Goal: Task Accomplishment & Management: Use online tool/utility

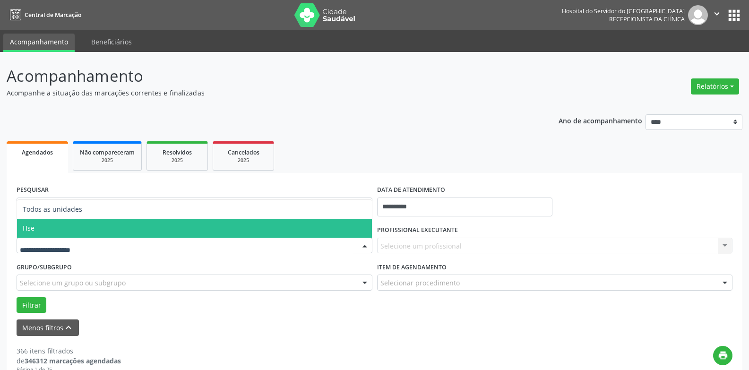
click at [102, 234] on span "Hse" at bounding box center [194, 228] width 355 height 19
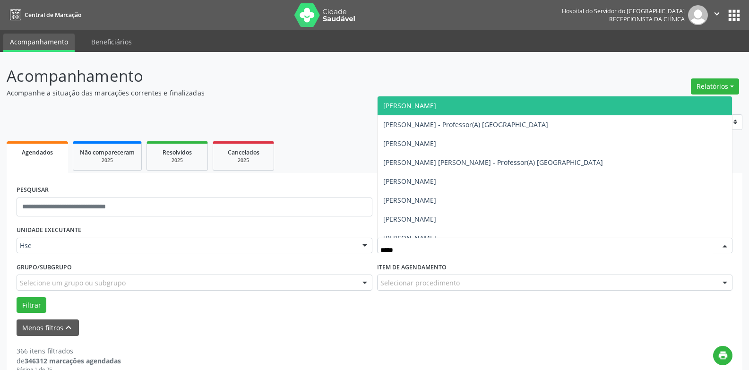
type input "******"
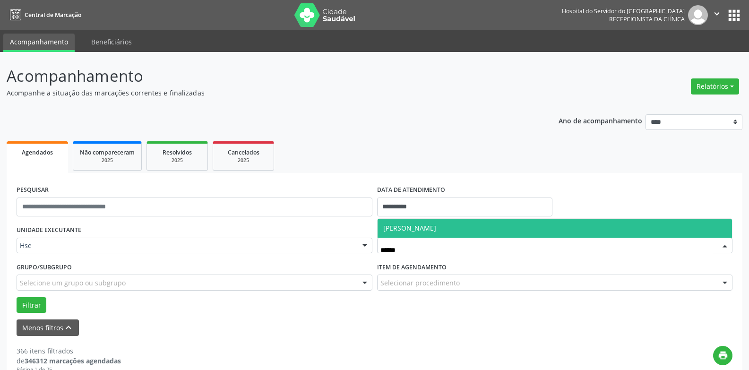
click at [452, 234] on span "[PERSON_NAME]" at bounding box center [555, 228] width 355 height 19
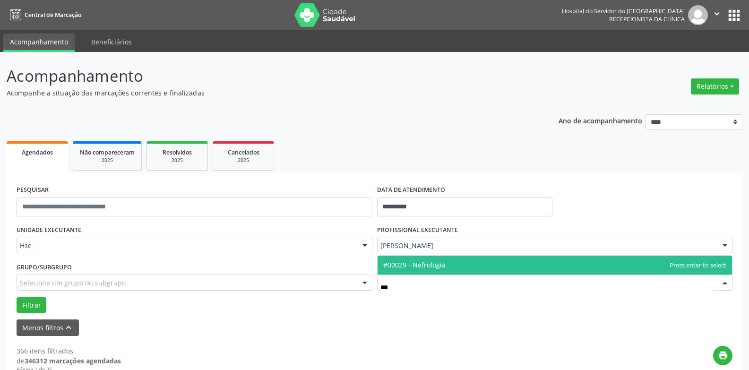
type input "****"
click at [449, 269] on span "#00029 - Nefrologia" at bounding box center [555, 265] width 355 height 19
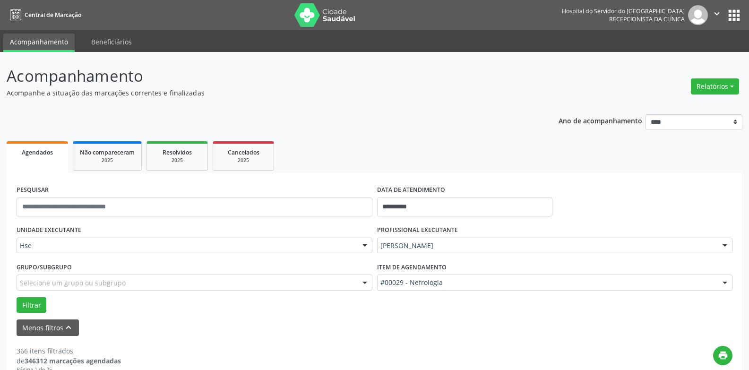
click at [21, 296] on div "Grupo/Subgrupo Selecione um grupo ou subgrupo Todos os grupos e subgrupos Nenhu…" at bounding box center [194, 278] width 361 height 37
click at [23, 302] on button "Filtrar" at bounding box center [32, 305] width 30 height 16
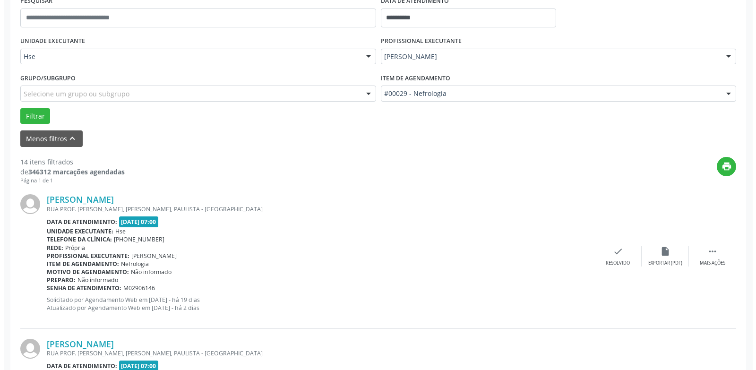
scroll to position [637, 0]
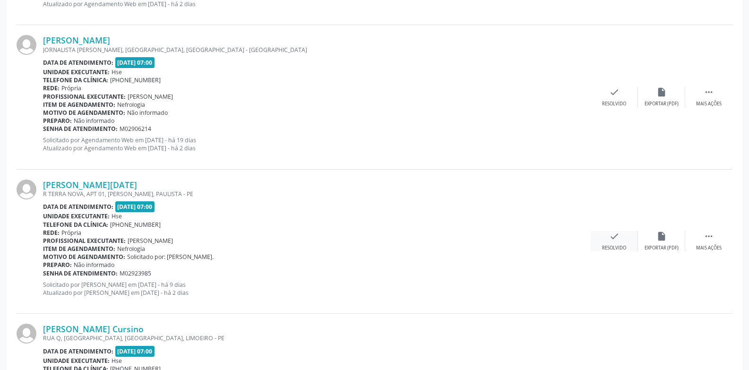
click at [608, 243] on div "check Resolvido" at bounding box center [614, 241] width 47 height 20
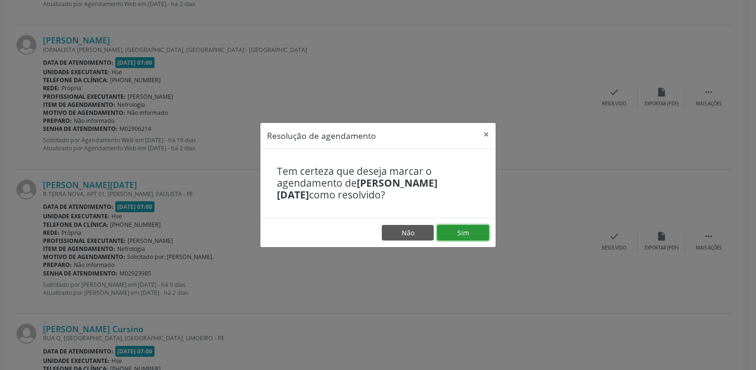
click at [470, 235] on button "Sim" at bounding box center [463, 233] width 52 height 16
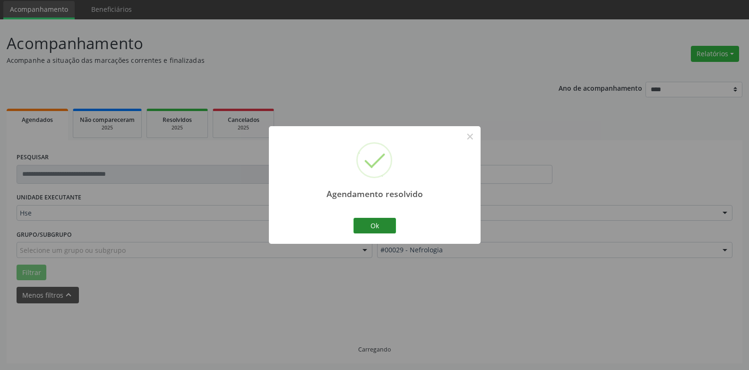
scroll to position [43, 0]
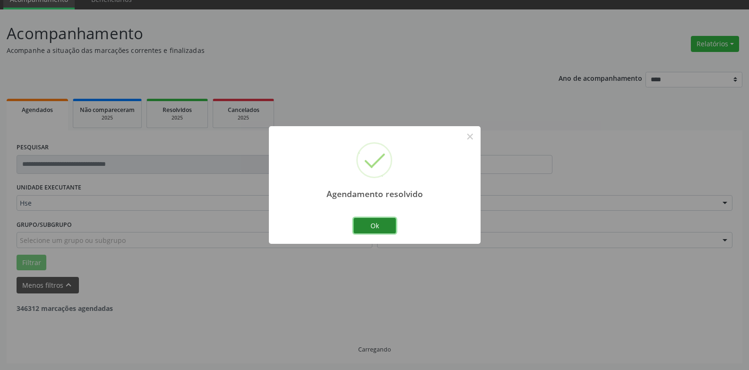
click at [380, 219] on button "Ok" at bounding box center [375, 226] width 43 height 16
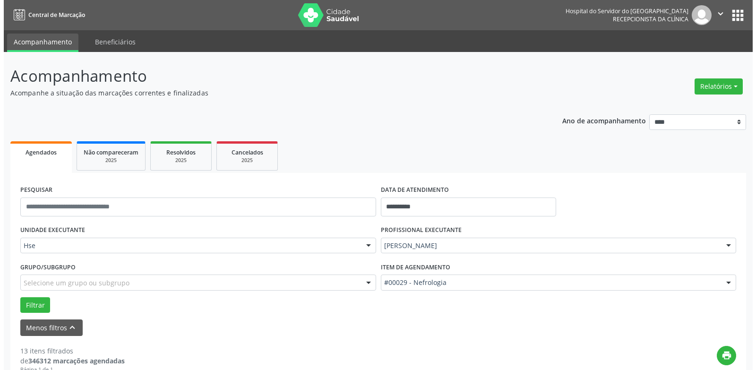
scroll to position [493, 0]
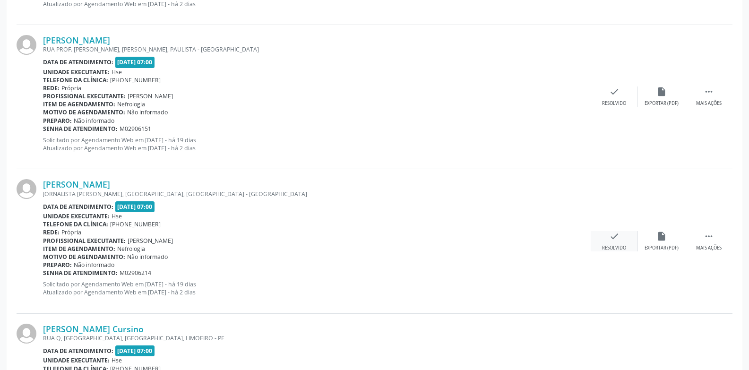
click at [601, 236] on div "check Resolvido" at bounding box center [614, 241] width 47 height 20
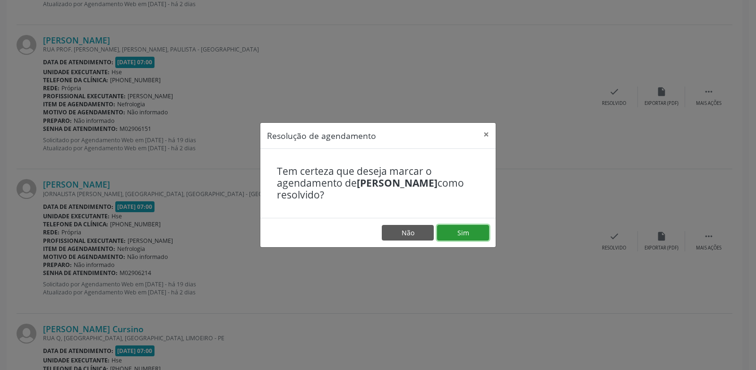
click at [463, 232] on button "Sim" at bounding box center [463, 233] width 52 height 16
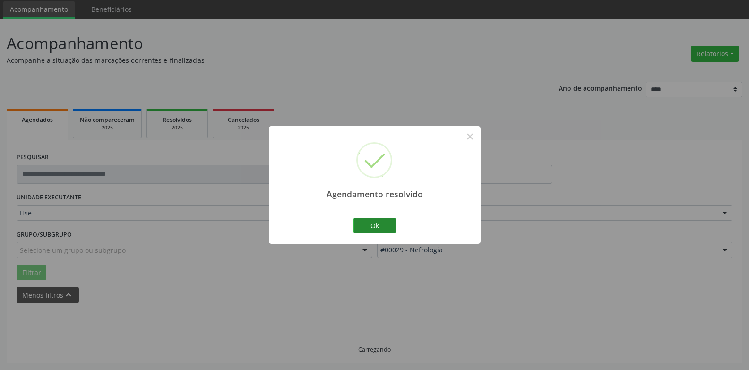
scroll to position [43, 0]
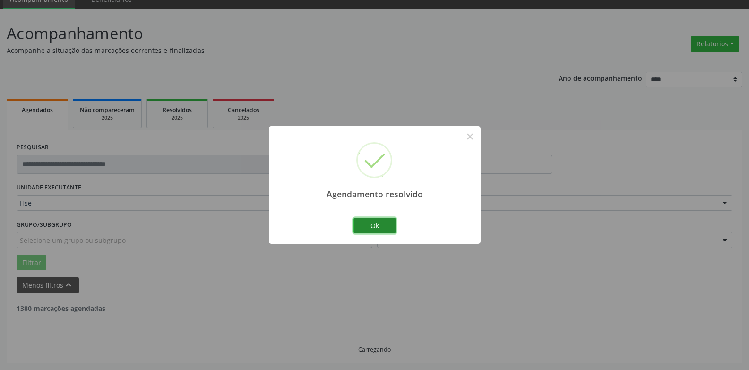
click at [382, 226] on button "Ok" at bounding box center [375, 226] width 43 height 16
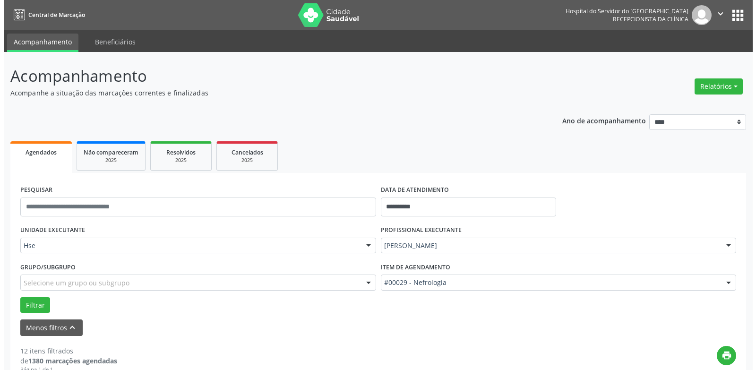
scroll to position [204, 0]
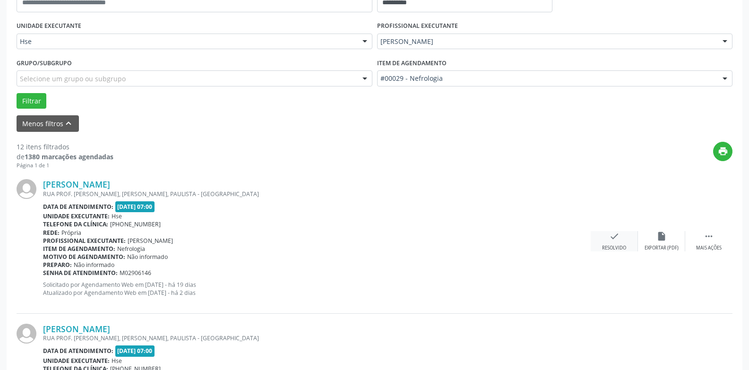
click at [617, 243] on div "check Resolvido" at bounding box center [614, 241] width 47 height 20
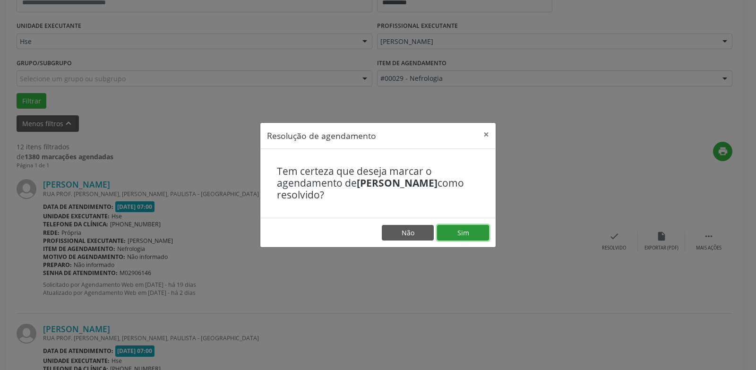
click at [473, 235] on button "Sim" at bounding box center [463, 233] width 52 height 16
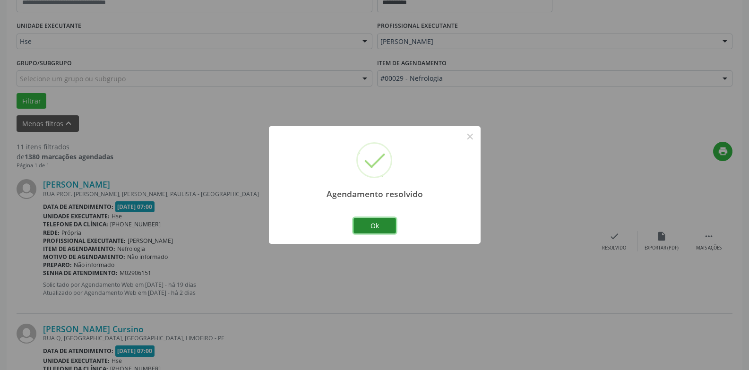
click at [369, 225] on button "Ok" at bounding box center [375, 226] width 43 height 16
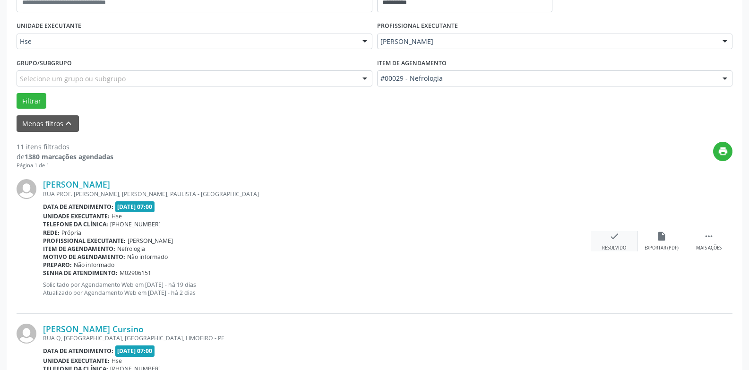
click at [607, 242] on div "check Resolvido" at bounding box center [614, 241] width 47 height 20
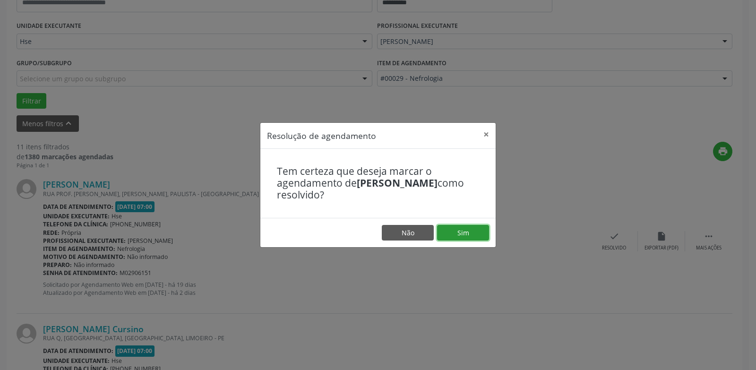
click at [476, 234] on button "Sim" at bounding box center [463, 233] width 52 height 16
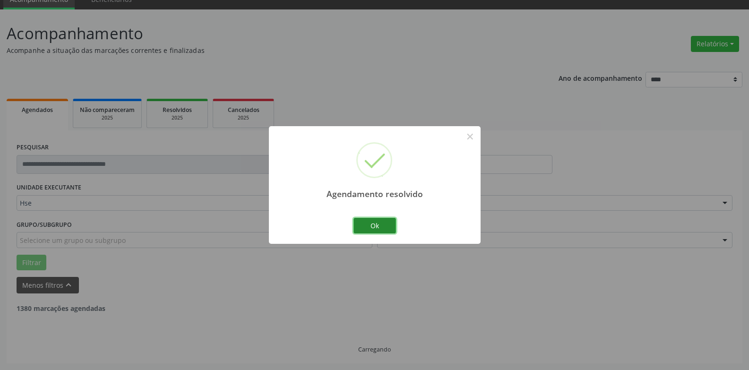
click at [391, 233] on button "Ok" at bounding box center [375, 226] width 43 height 16
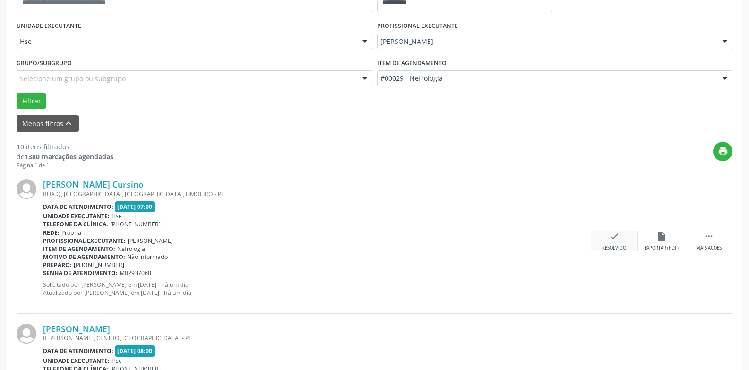
click at [601, 245] on div "check Resolvido" at bounding box center [614, 241] width 47 height 20
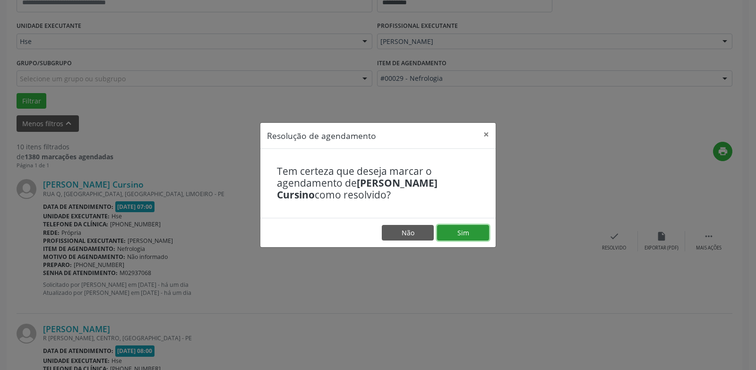
click at [478, 231] on button "Sim" at bounding box center [463, 233] width 52 height 16
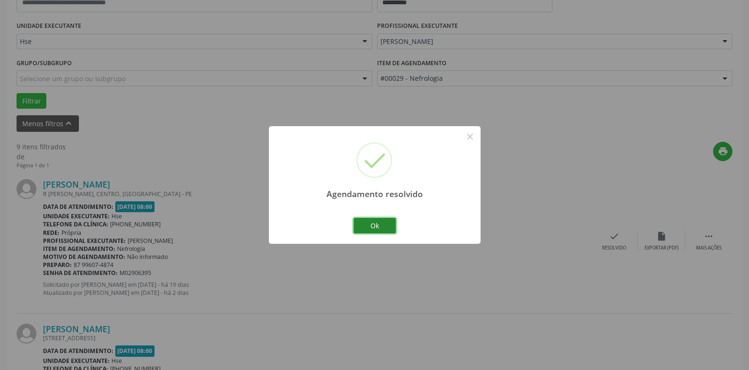
drag, startPoint x: 391, startPoint y: 227, endPoint x: 394, endPoint y: 220, distance: 7.8
click at [390, 226] on button "Ok" at bounding box center [375, 226] width 43 height 16
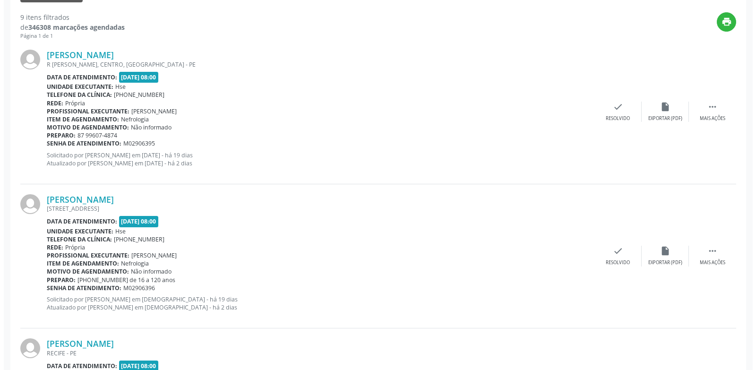
scroll to position [346, 0]
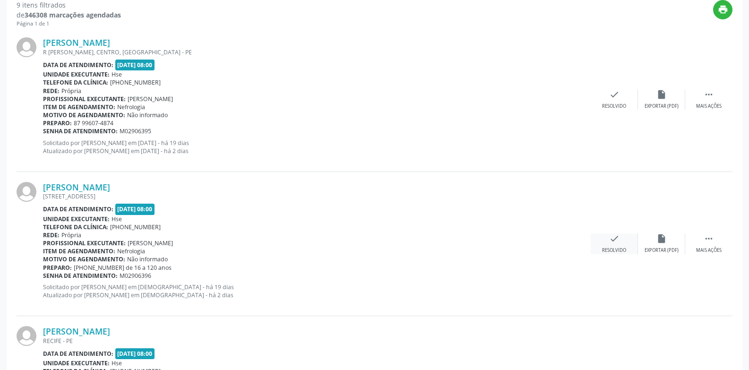
click at [608, 240] on div "check Resolvido" at bounding box center [614, 244] width 47 height 20
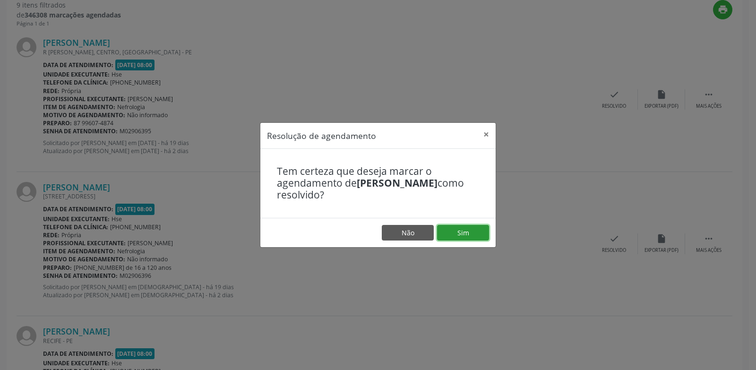
click at [465, 233] on button "Sim" at bounding box center [463, 233] width 52 height 16
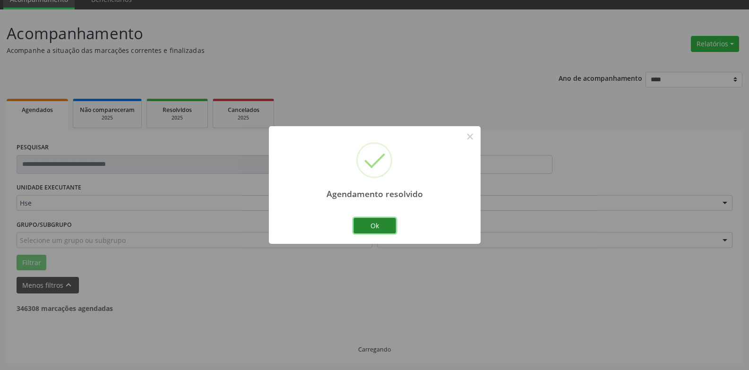
click at [389, 233] on button "Ok" at bounding box center [375, 226] width 43 height 16
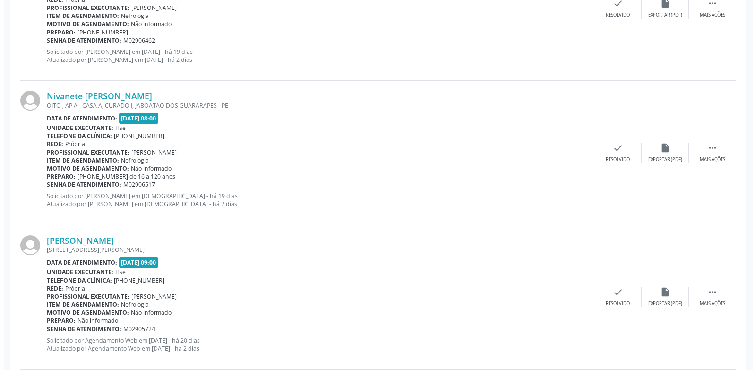
scroll to position [582, 0]
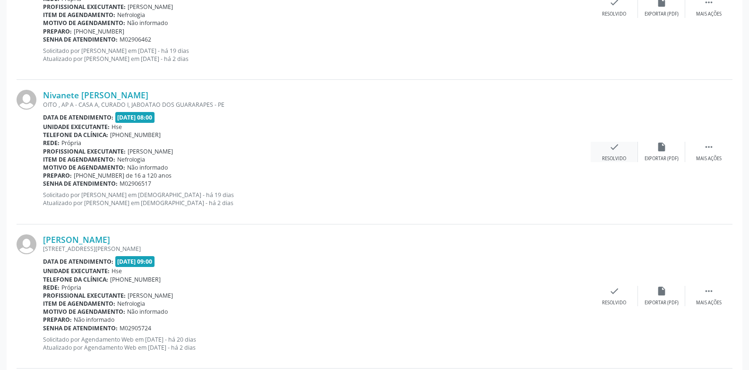
click at [615, 162] on div "Resolvido" at bounding box center [614, 159] width 24 height 7
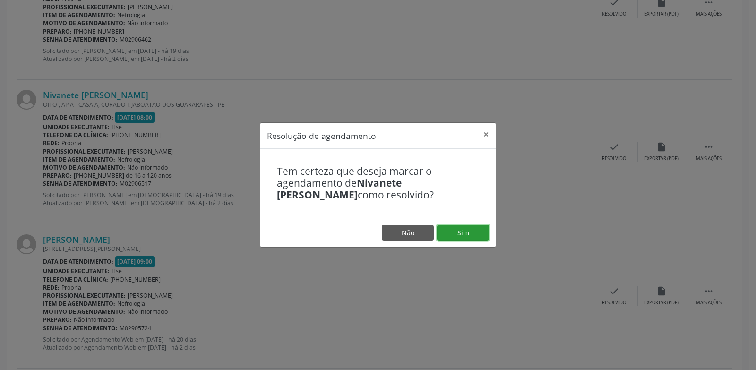
click at [478, 233] on button "Sim" at bounding box center [463, 233] width 52 height 16
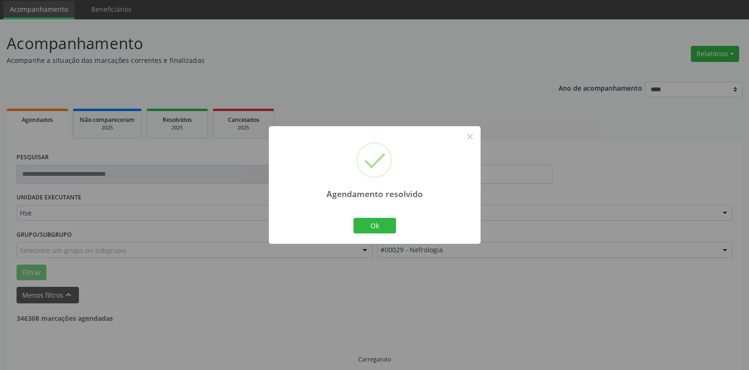
scroll to position [43, 0]
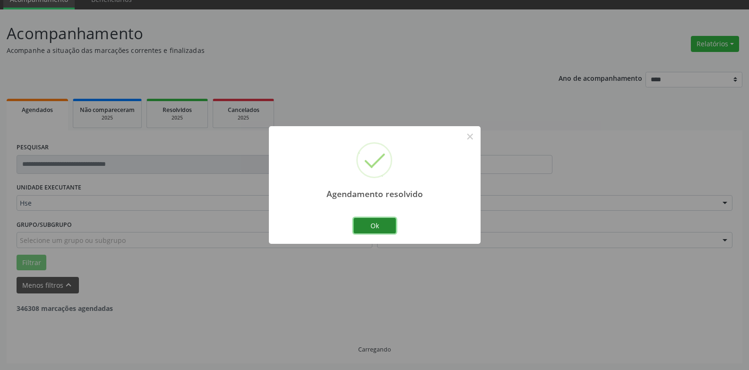
click at [389, 228] on button "Ok" at bounding box center [375, 226] width 43 height 16
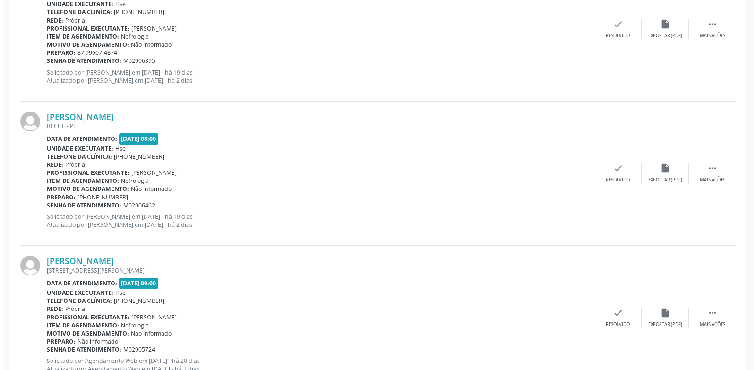
scroll to position [421, 0]
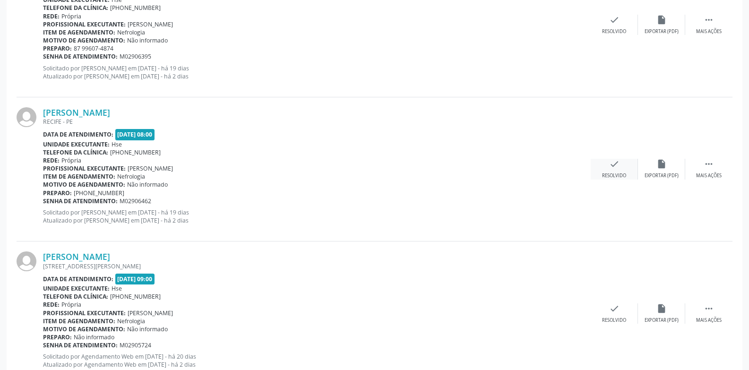
click at [607, 173] on div "Resolvido" at bounding box center [614, 176] width 24 height 7
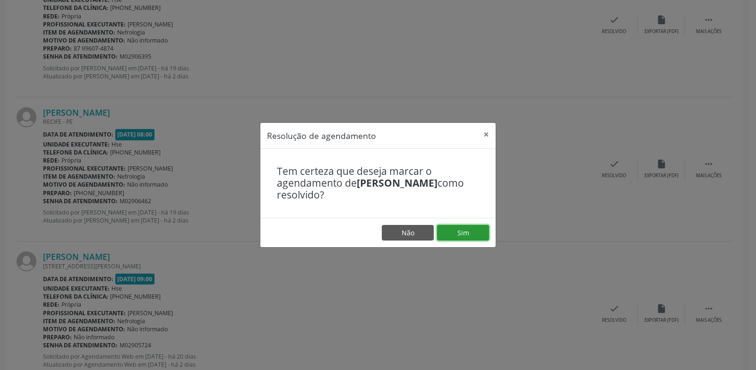
click at [451, 231] on button "Sim" at bounding box center [463, 233] width 52 height 16
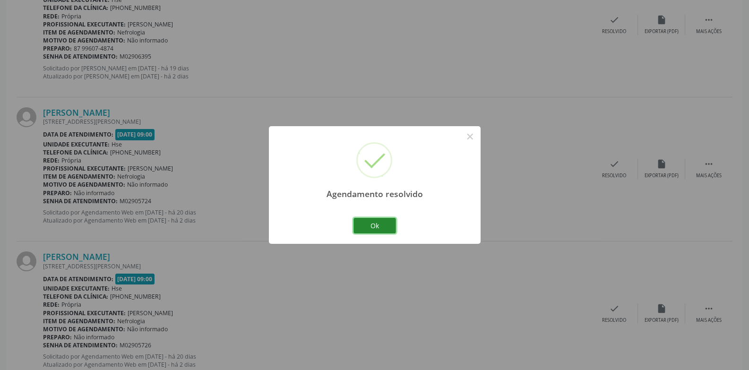
click at [382, 219] on button "Ok" at bounding box center [375, 226] width 43 height 16
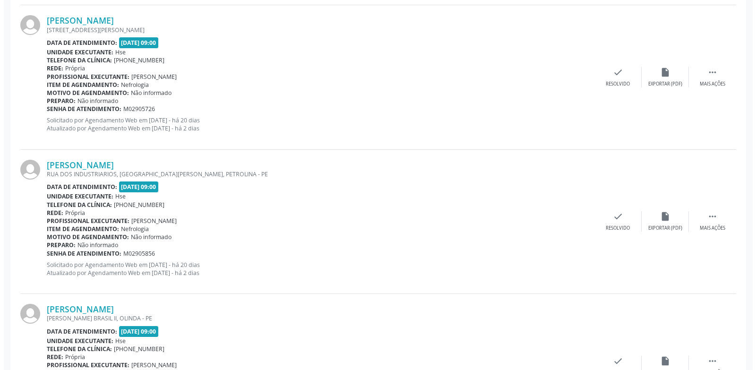
scroll to position [204, 0]
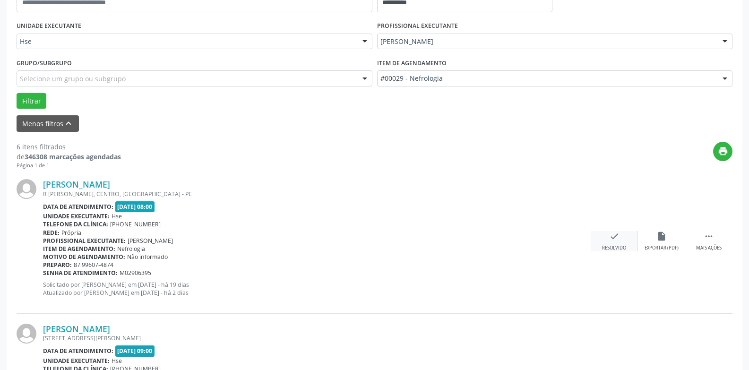
click at [620, 243] on div "check Resolvido" at bounding box center [614, 241] width 47 height 20
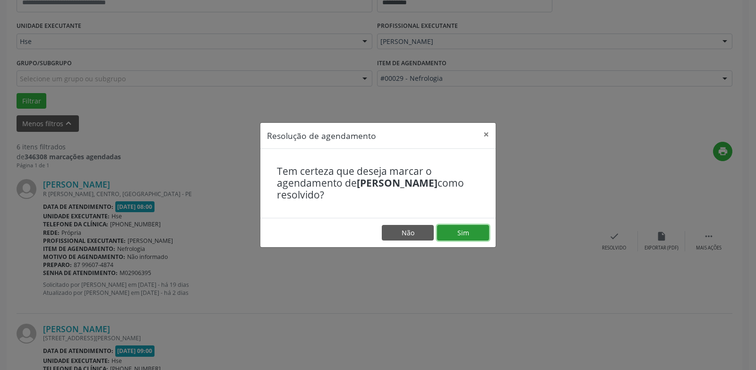
click at [465, 233] on button "Sim" at bounding box center [463, 233] width 52 height 16
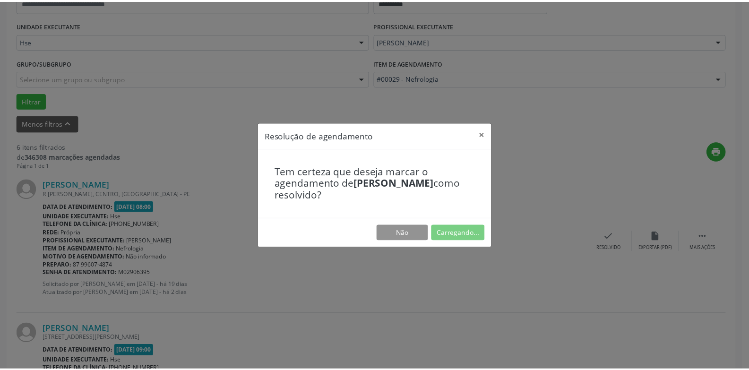
scroll to position [33, 0]
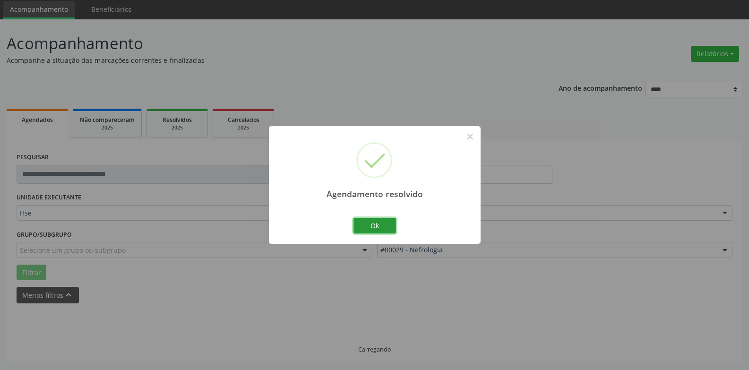
drag, startPoint x: 366, startPoint y: 230, endPoint x: 441, endPoint y: 169, distance: 97.1
click at [366, 230] on button "Ok" at bounding box center [375, 226] width 43 height 16
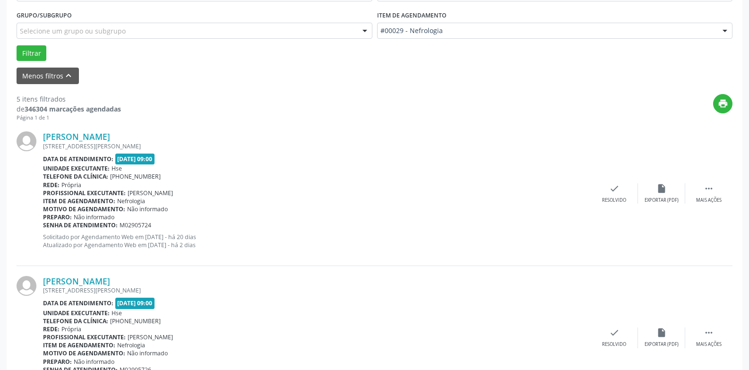
scroll to position [637, 0]
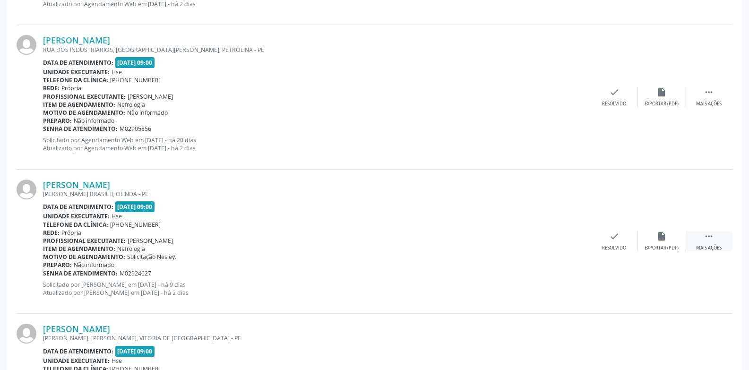
click at [698, 243] on div " Mais ações" at bounding box center [709, 241] width 47 height 20
click at [654, 246] on div "Não compareceu" at bounding box center [662, 248] width 40 height 7
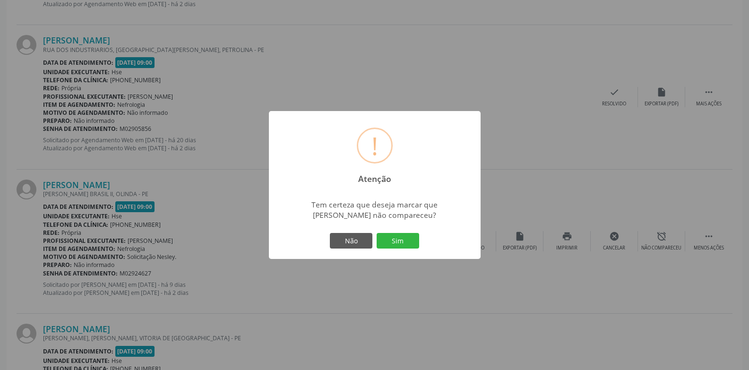
click at [382, 228] on div "! Atenção × Tem certeza que deseja marcar que [PERSON_NAME] não compareceu? Não…" at bounding box center [375, 185] width 212 height 148
click at [397, 240] on button "Sim" at bounding box center [398, 241] width 43 height 16
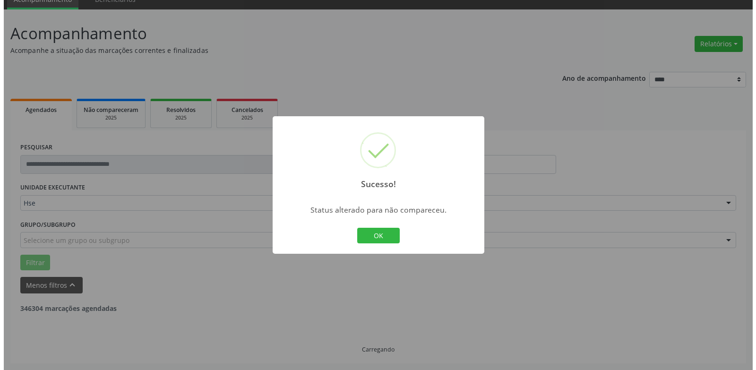
scroll to position [597, 0]
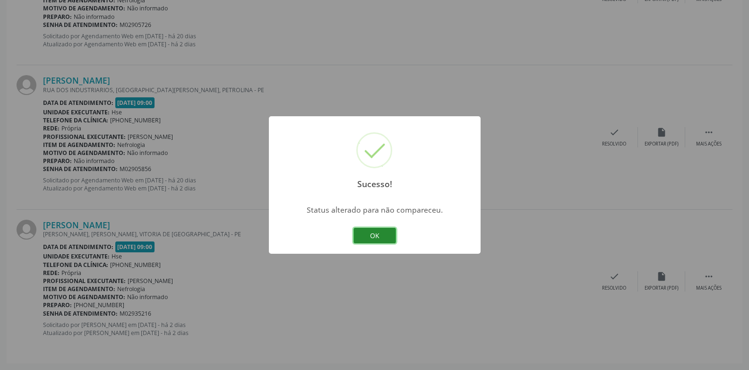
click at [367, 237] on button "OK" at bounding box center [375, 236] width 43 height 16
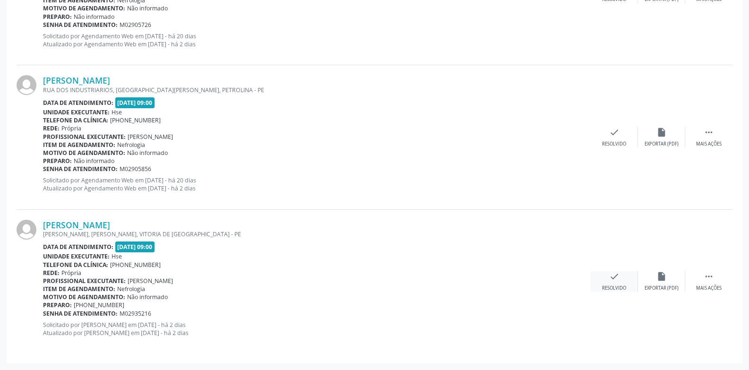
click at [612, 284] on div "check Resolvido" at bounding box center [614, 281] width 47 height 20
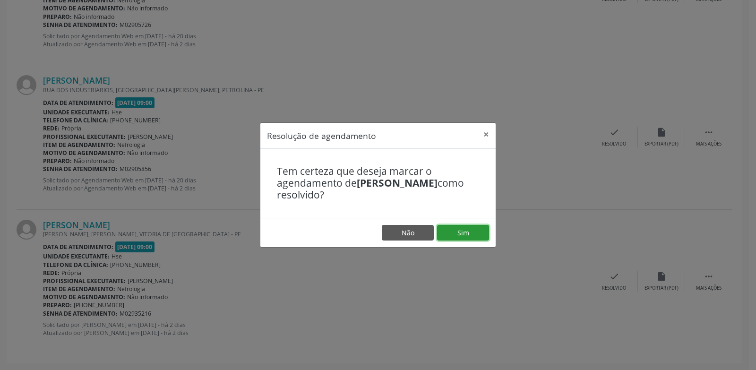
click at [466, 231] on button "Sim" at bounding box center [463, 233] width 52 height 16
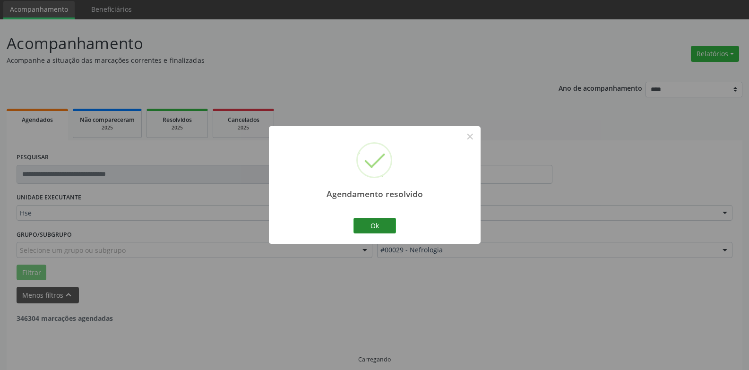
scroll to position [43, 0]
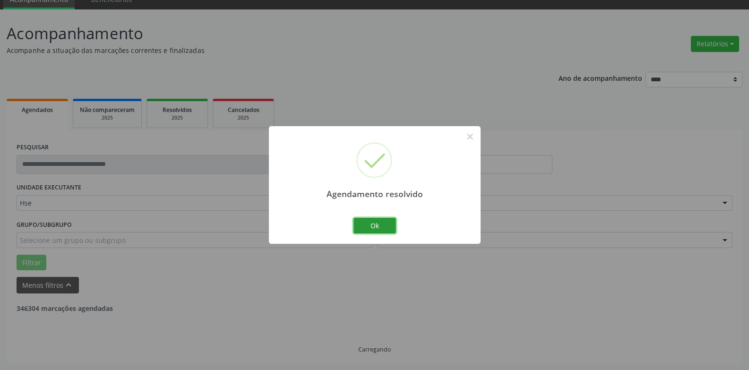
drag, startPoint x: 377, startPoint y: 219, endPoint x: 398, endPoint y: 199, distance: 29.1
click at [377, 219] on button "Ok" at bounding box center [375, 226] width 43 height 16
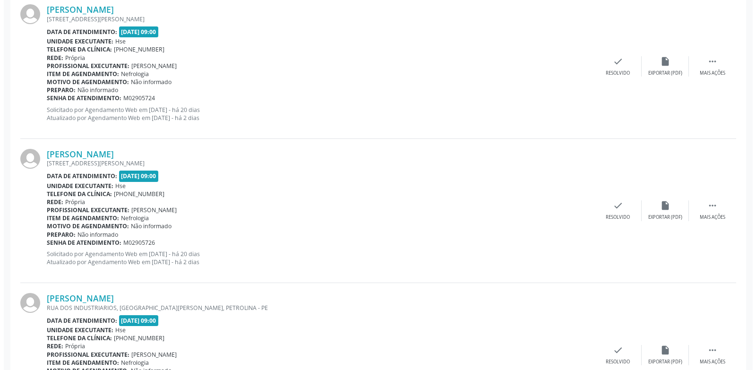
scroll to position [396, 0]
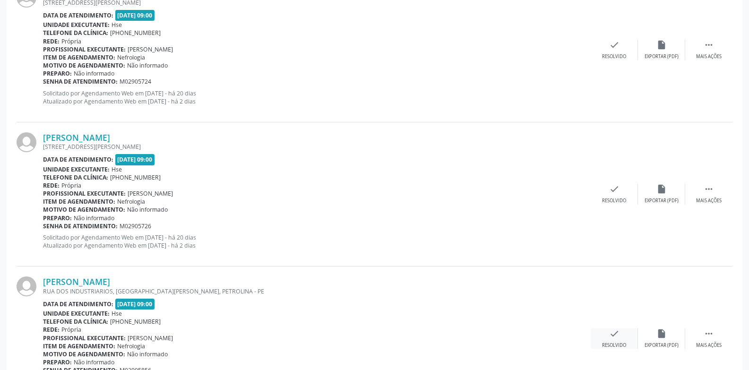
click at [618, 334] on icon "check" at bounding box center [614, 334] width 10 height 10
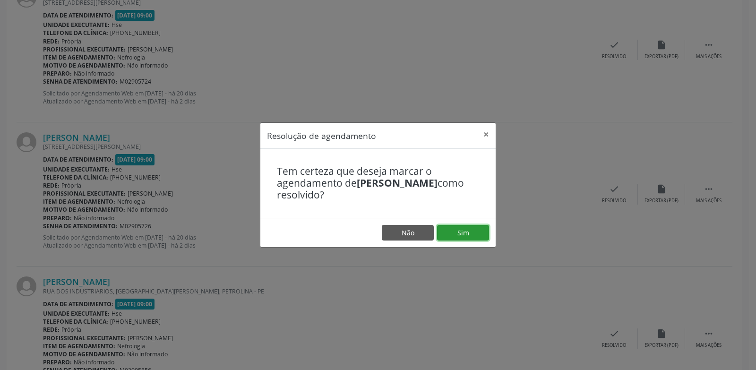
click at [477, 228] on button "Sim" at bounding box center [463, 233] width 52 height 16
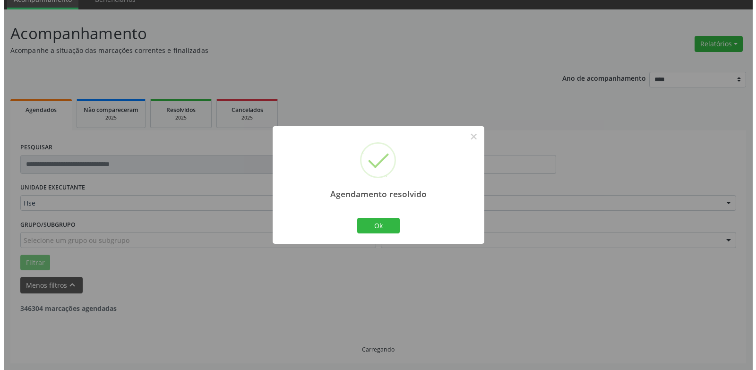
scroll to position [308, 0]
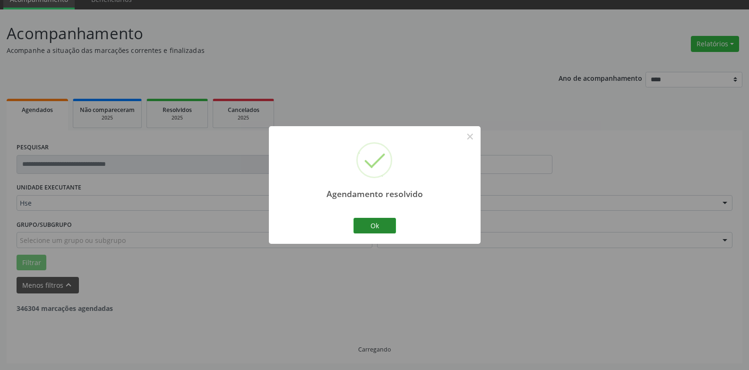
click at [378, 217] on div "Ok Cancel" at bounding box center [374, 226] width 47 height 20
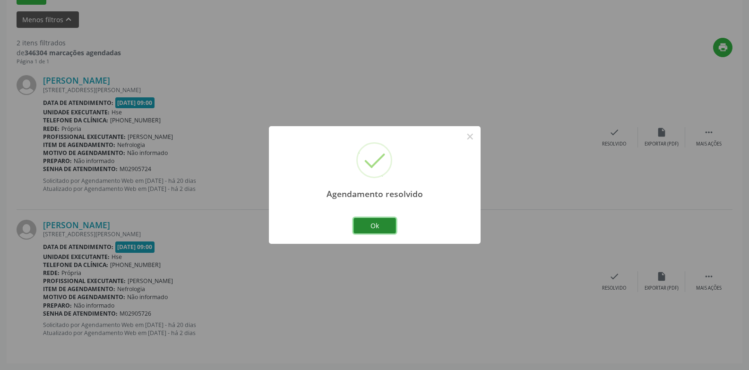
click at [377, 222] on button "Ok" at bounding box center [375, 226] width 43 height 16
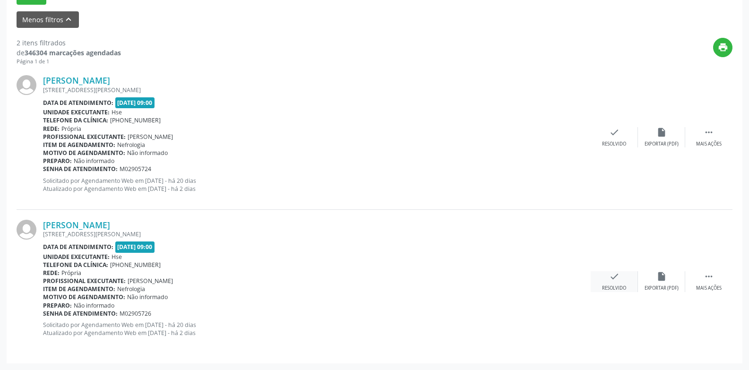
click at [600, 280] on div "check Resolvido" at bounding box center [614, 281] width 47 height 20
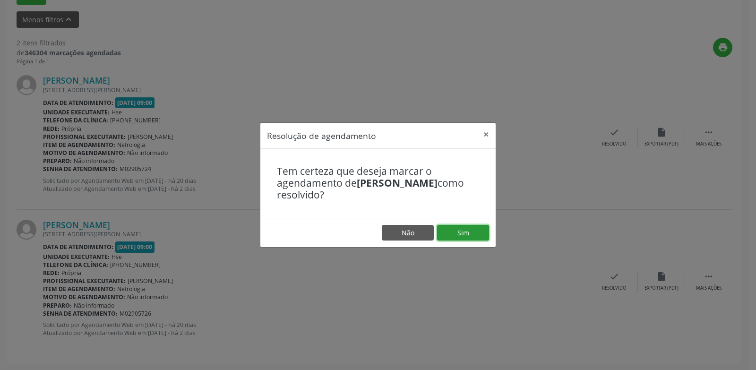
click at [446, 234] on button "Sim" at bounding box center [463, 233] width 52 height 16
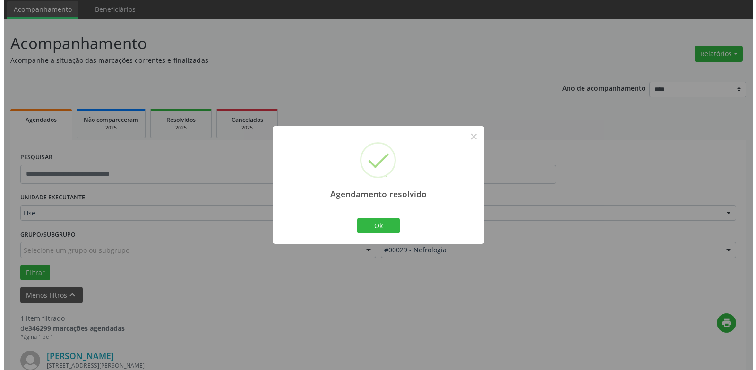
scroll to position [164, 0]
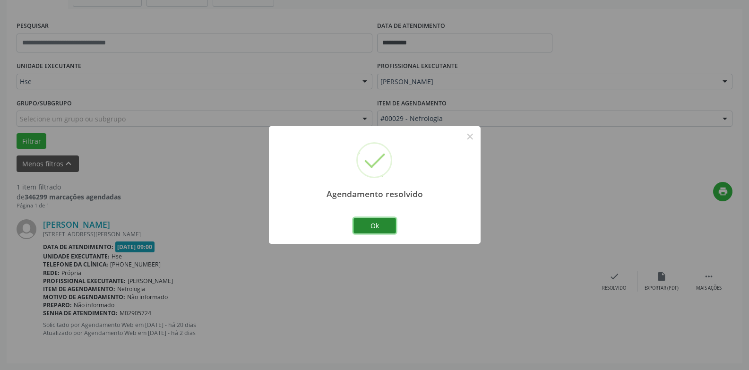
click at [385, 229] on button "Ok" at bounding box center [375, 226] width 43 height 16
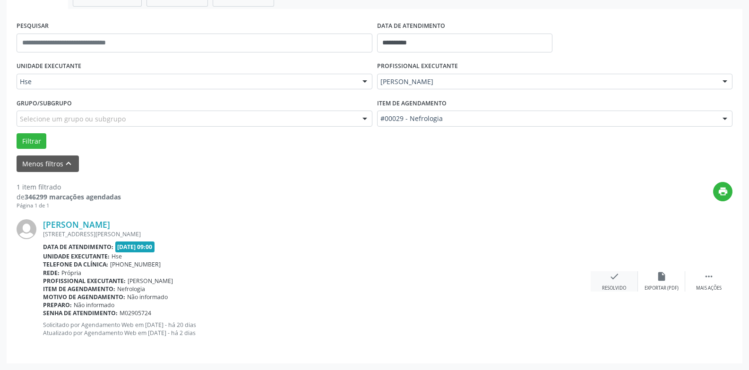
click at [612, 281] on icon "check" at bounding box center [614, 276] width 10 height 10
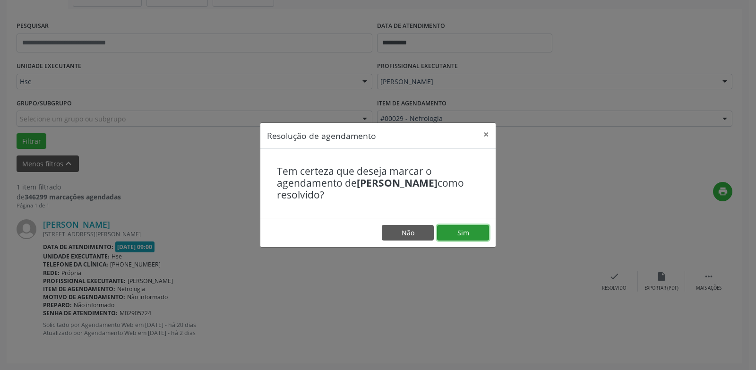
click at [467, 237] on button "Sim" at bounding box center [463, 233] width 52 height 16
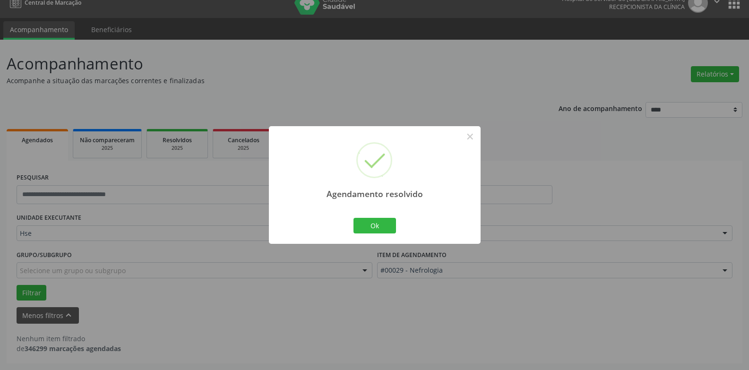
scroll to position [12, 0]
click at [375, 221] on button "Ok" at bounding box center [375, 226] width 43 height 16
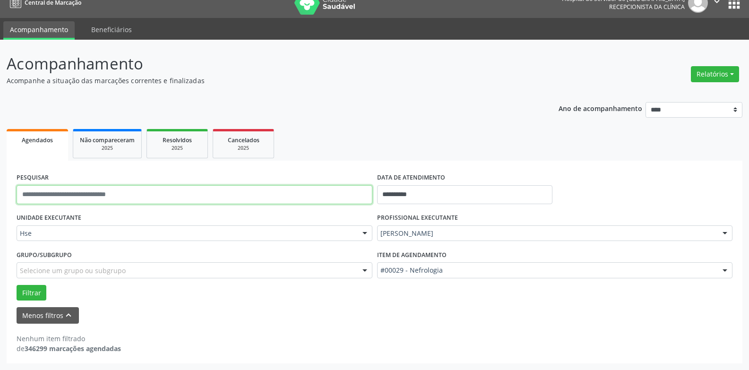
click at [180, 186] on input "text" at bounding box center [195, 194] width 356 height 19
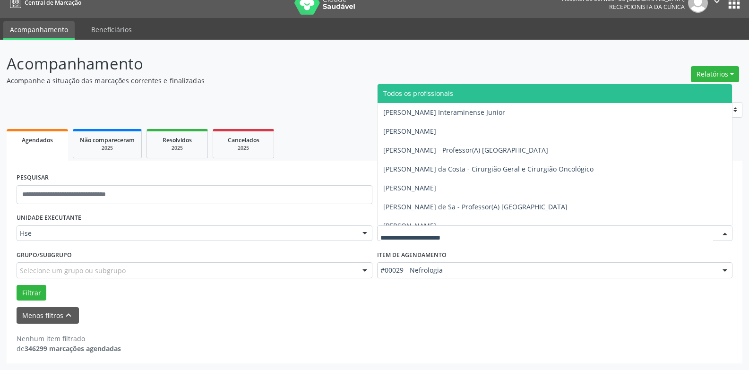
click at [463, 92] on span "Todos os profissionais" at bounding box center [555, 93] width 355 height 19
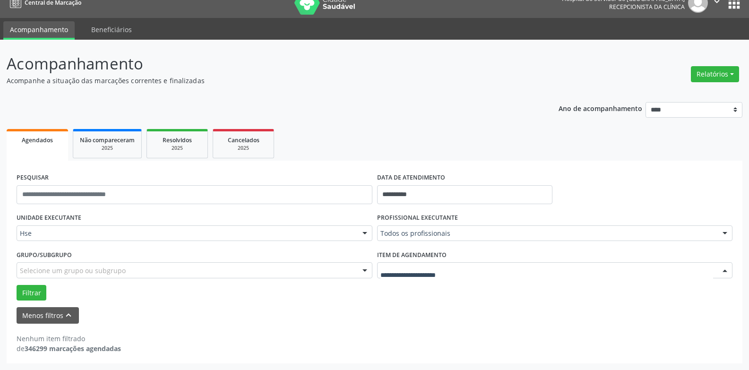
click at [458, 278] on div at bounding box center [555, 270] width 356 height 16
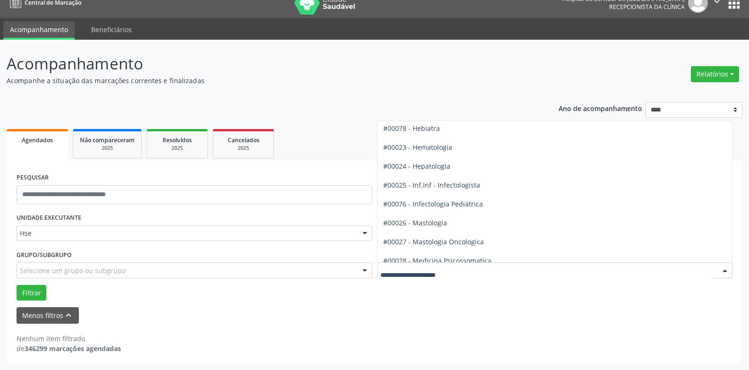
scroll to position [804, 0]
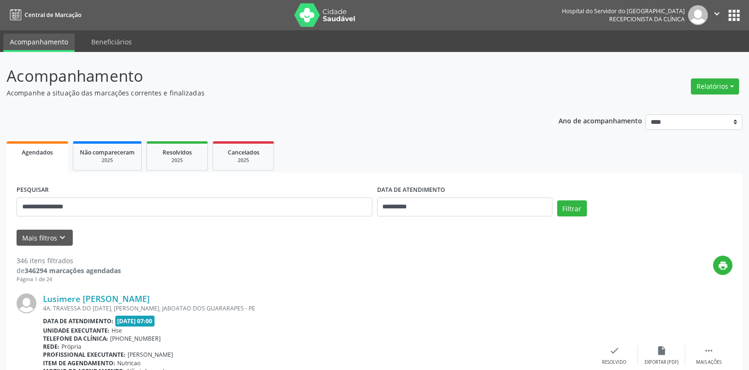
click at [557, 200] on button "Filtrar" at bounding box center [572, 208] width 30 height 16
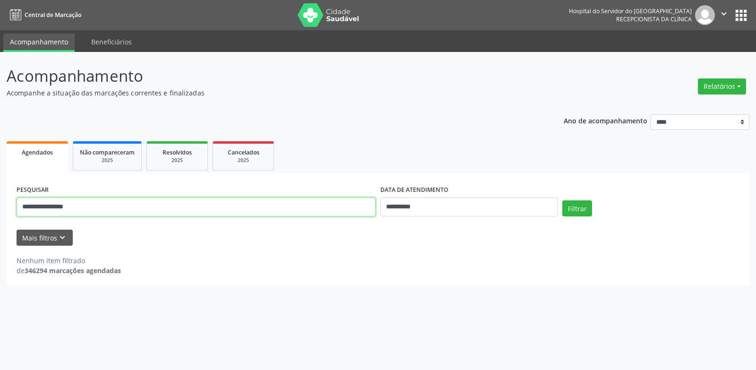
click at [119, 204] on input "**********" at bounding box center [196, 207] width 359 height 19
click at [563, 200] on button "Filtrar" at bounding box center [578, 208] width 30 height 16
click at [80, 212] on input "**********" at bounding box center [196, 207] width 359 height 19
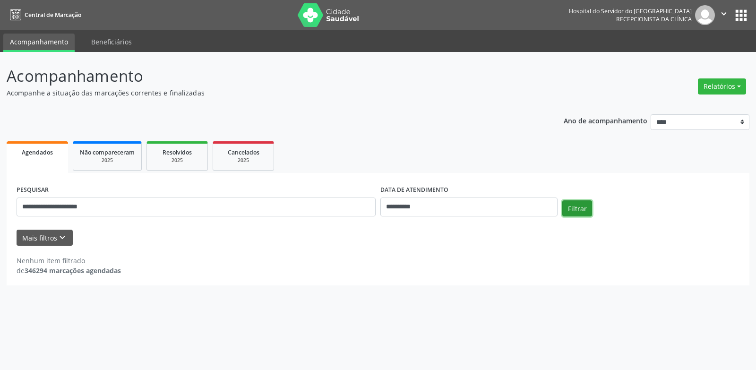
click at [585, 202] on button "Filtrar" at bounding box center [578, 208] width 30 height 16
click at [216, 194] on div "**********" at bounding box center [196, 203] width 364 height 40
click at [219, 205] on input "**********" at bounding box center [196, 207] width 359 height 19
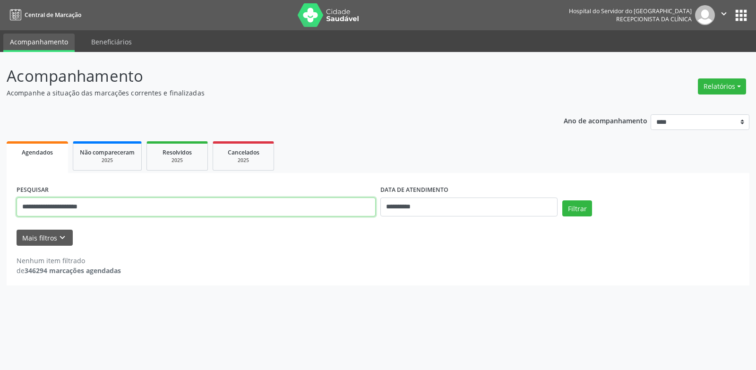
click at [219, 205] on input "**********" at bounding box center [196, 207] width 359 height 19
type input "******"
click at [563, 200] on button "Filtrar" at bounding box center [578, 208] width 30 height 16
